Goal: Transaction & Acquisition: Purchase product/service

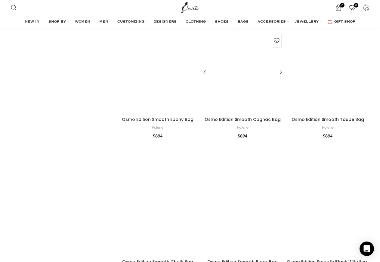
scroll to position [768, 0]
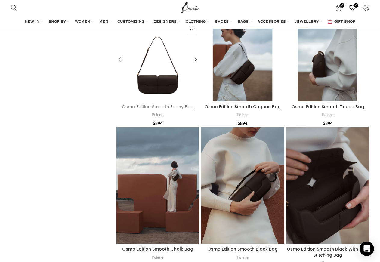
click at [161, 109] on link "Osmo Edition Smooth Ebony Bag" at bounding box center [158, 107] width 72 height 6
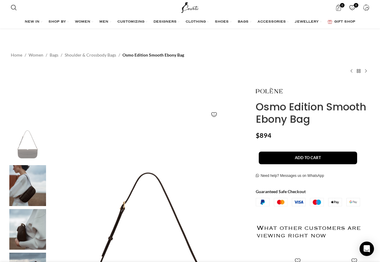
scroll to position [31, 0]
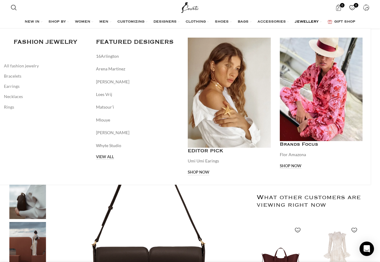
click at [305, 20] on span "JEWELLERY" at bounding box center [307, 22] width 24 height 5
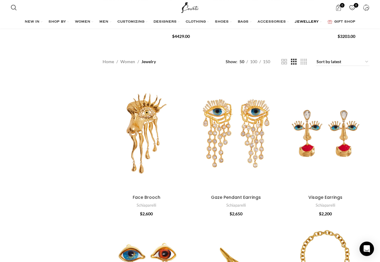
scroll to position [215, 0]
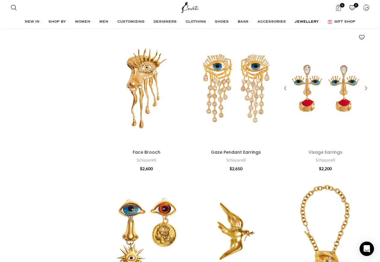
click at [323, 153] on link "Visage Earrings" at bounding box center [326, 152] width 34 height 6
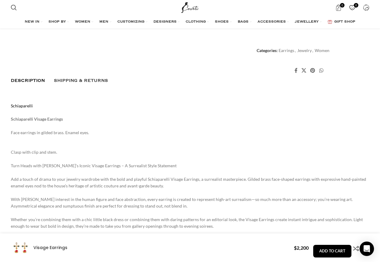
scroll to position [304, 0]
